Goal: Complete application form

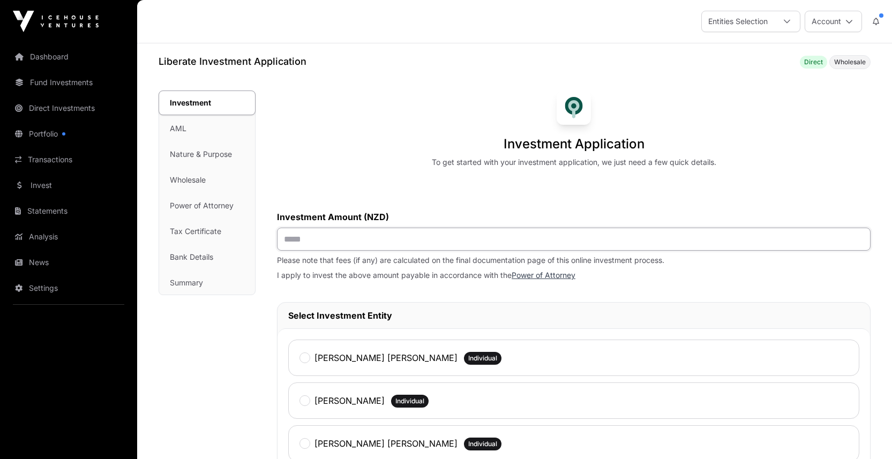
click at [363, 251] on input "text" at bounding box center [574, 239] width 594 height 23
type input "******"
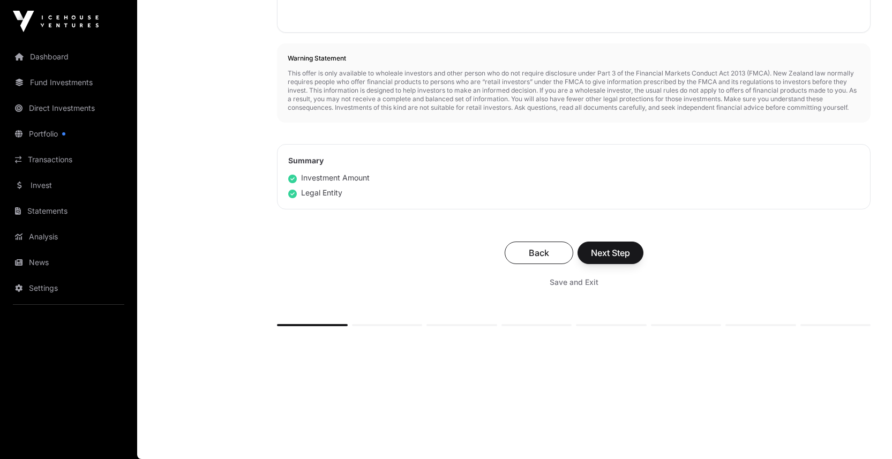
scroll to position [681, 0]
click at [630, 259] on span "Next Step" at bounding box center [610, 253] width 39 height 13
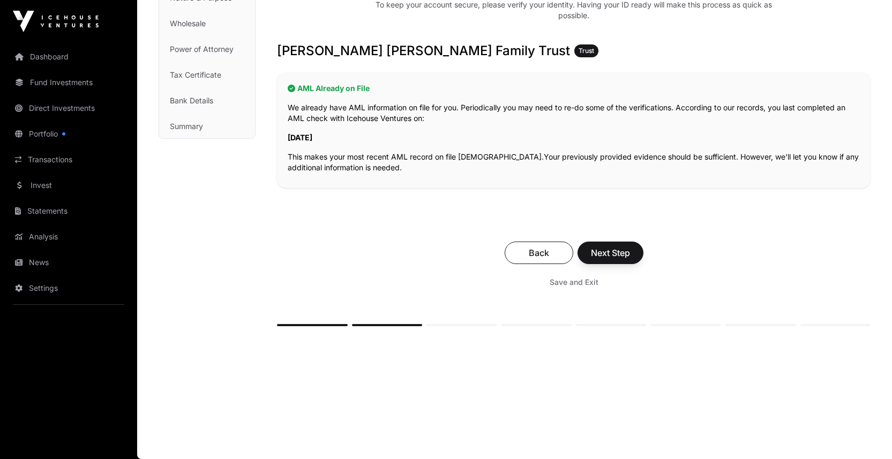
scroll to position [212, 0]
click at [630, 259] on span "Next Step" at bounding box center [610, 253] width 39 height 13
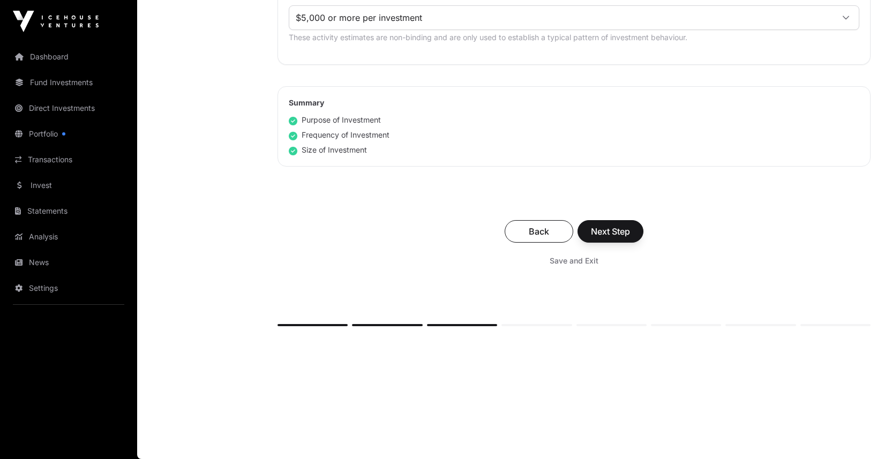
scroll to position [827, 0]
click at [630, 238] on span "Next Step" at bounding box center [610, 231] width 39 height 13
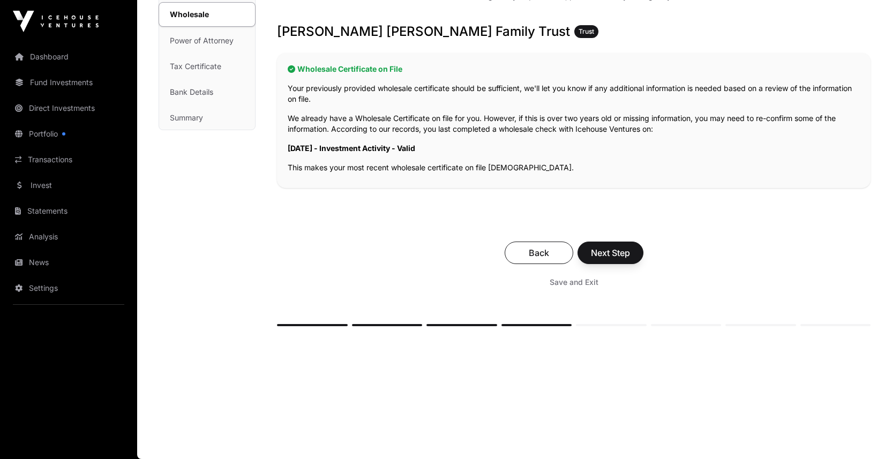
scroll to position [279, 0]
click at [630, 259] on span "Next Step" at bounding box center [610, 253] width 39 height 13
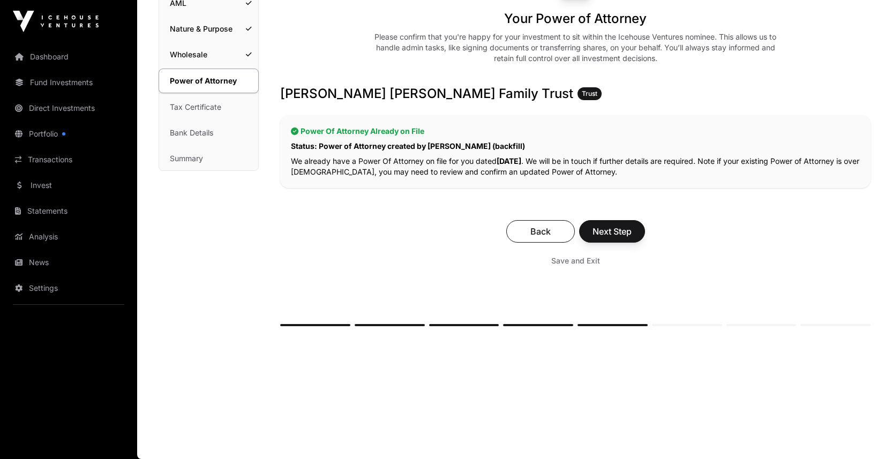
scroll to position [183, 0]
click at [632, 238] on span "Next Step" at bounding box center [612, 231] width 39 height 13
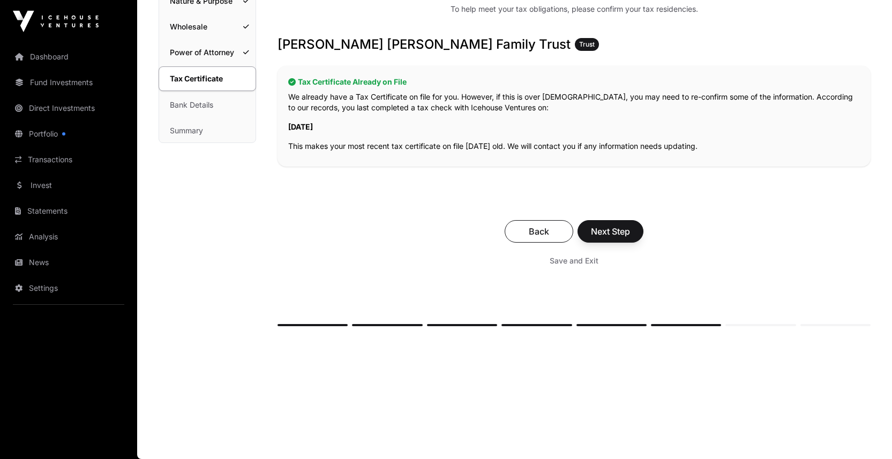
scroll to position [243, 0]
click at [630, 238] on span "Next Step" at bounding box center [610, 231] width 39 height 13
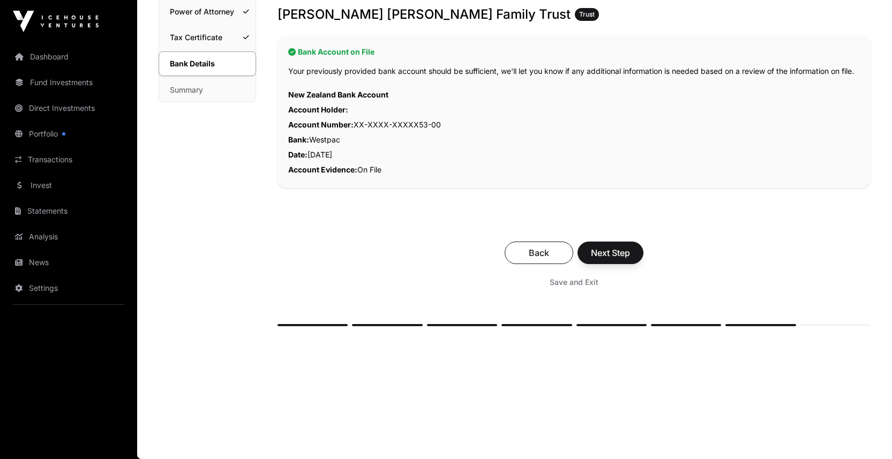
scroll to position [307, 0]
click at [630, 259] on span "Next Step" at bounding box center [610, 253] width 39 height 13
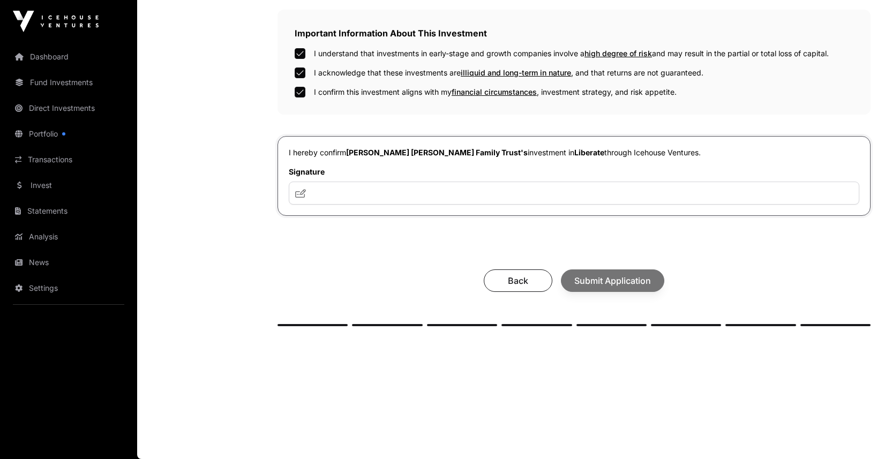
scroll to position [471, 0]
click at [413, 205] on input "text" at bounding box center [574, 193] width 571 height 23
type input "***"
click at [641, 287] on span "Submit Application" at bounding box center [613, 280] width 77 height 13
